Goal: Task Accomplishment & Management: Use online tool/utility

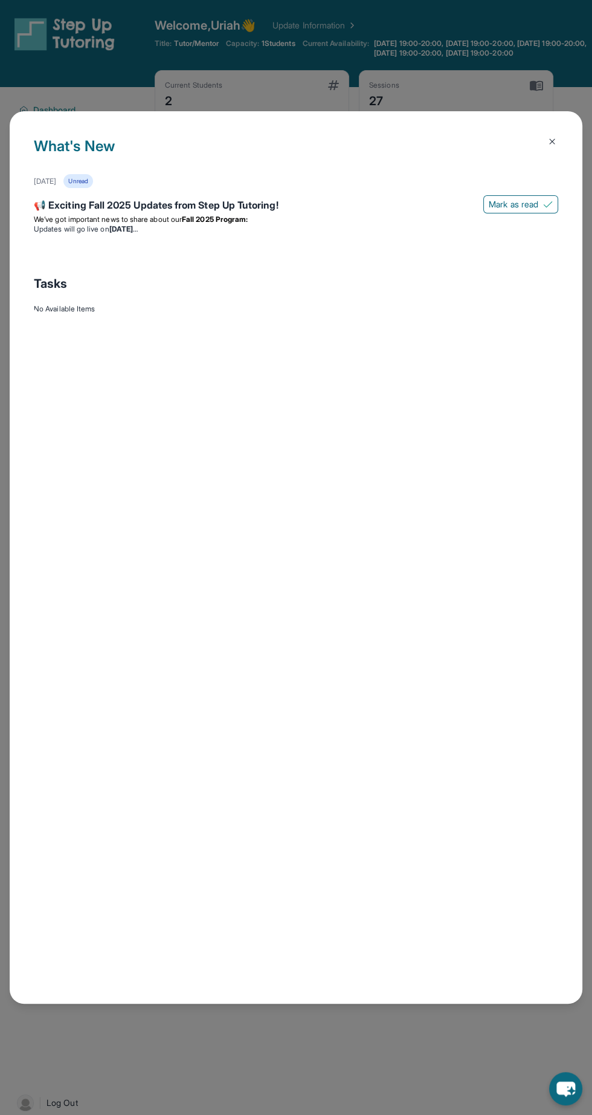
click at [552, 137] on img at bounding box center [553, 142] width 10 height 10
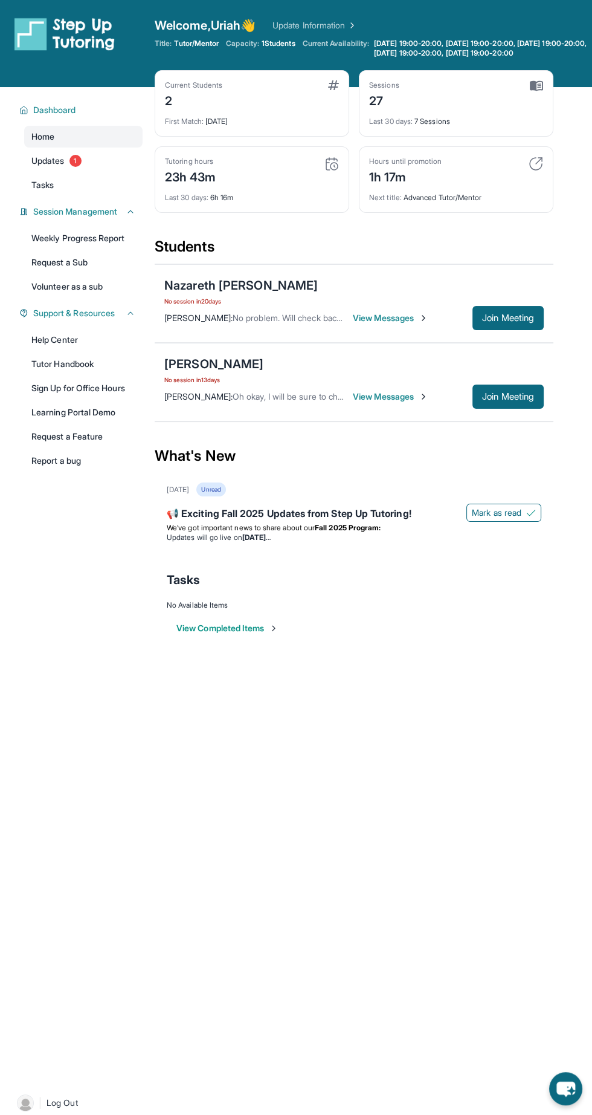
click at [509, 399] on span "Join Meeting" at bounding box center [508, 396] width 52 height 7
click at [511, 393] on span "Join Meeting" at bounding box center [508, 396] width 52 height 7
